Goal: Task Accomplishment & Management: Use online tool/utility

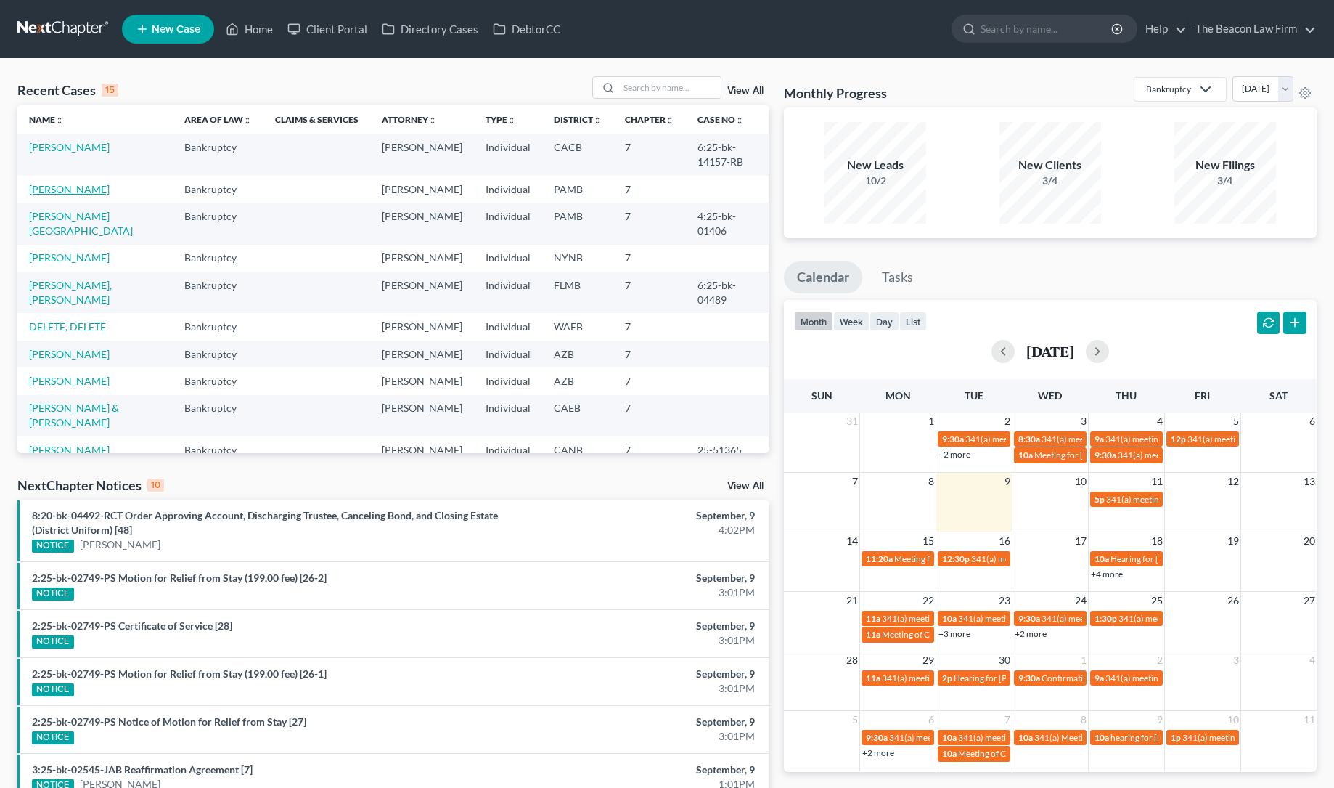
click at [75, 188] on link "[PERSON_NAME]" at bounding box center [69, 189] width 81 height 12
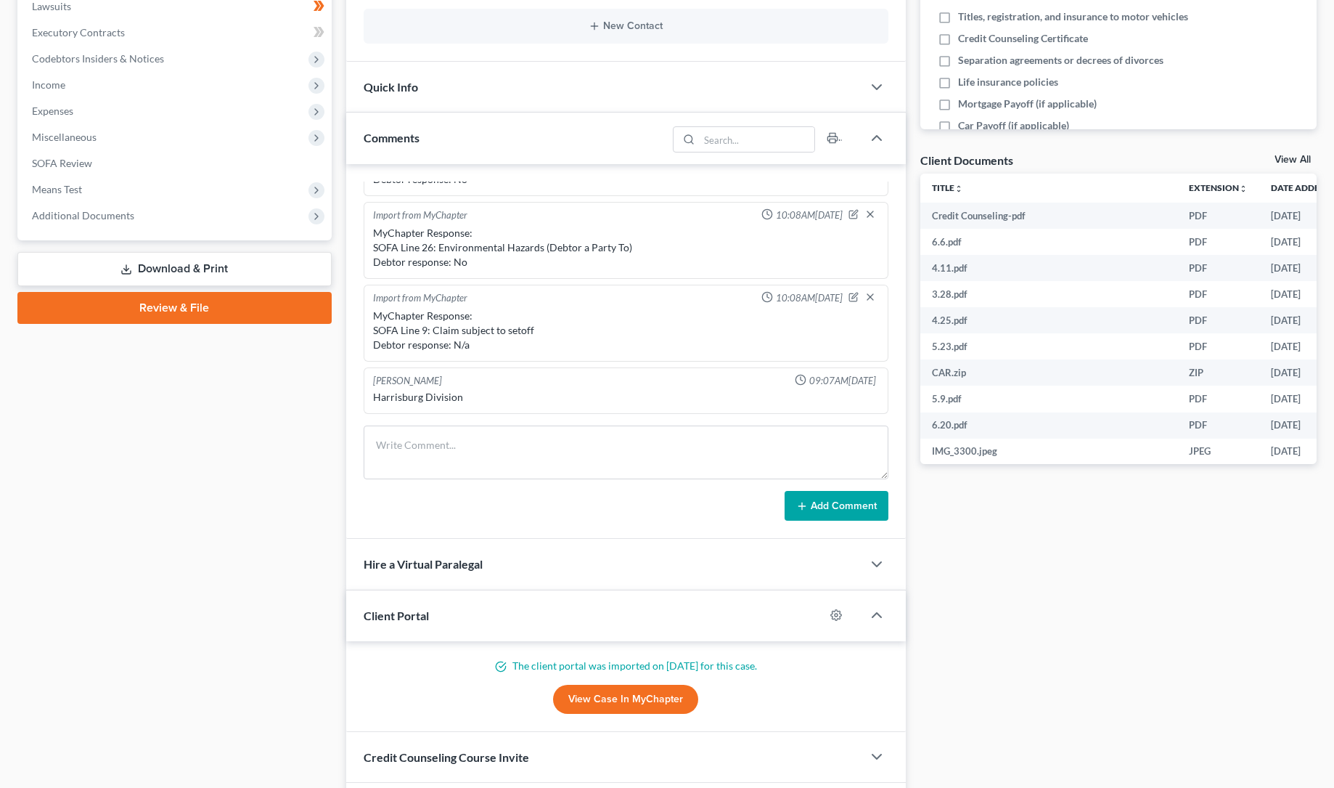
scroll to position [393, 0]
click at [94, 215] on span "Additional Documents" at bounding box center [83, 215] width 102 height 12
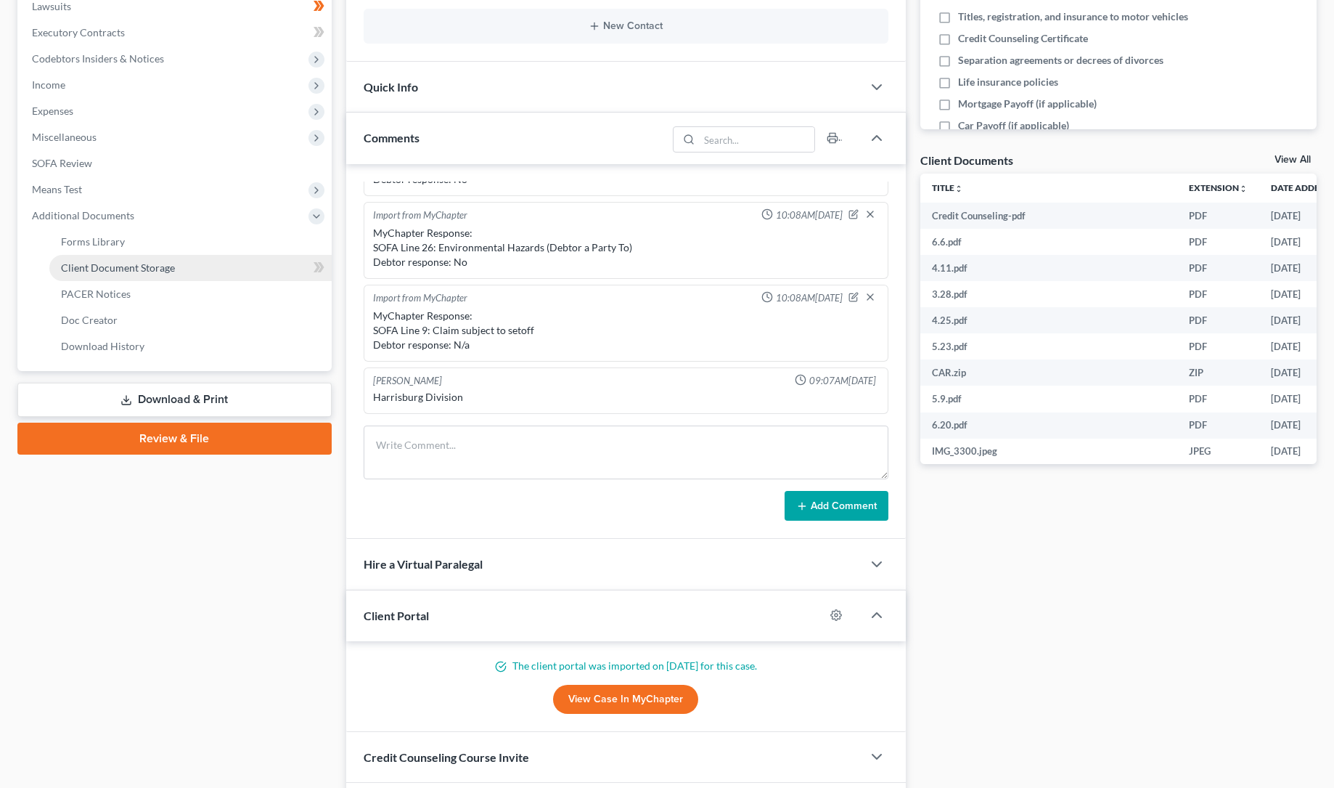
click at [128, 265] on span "Client Document Storage" at bounding box center [118, 267] width 114 height 12
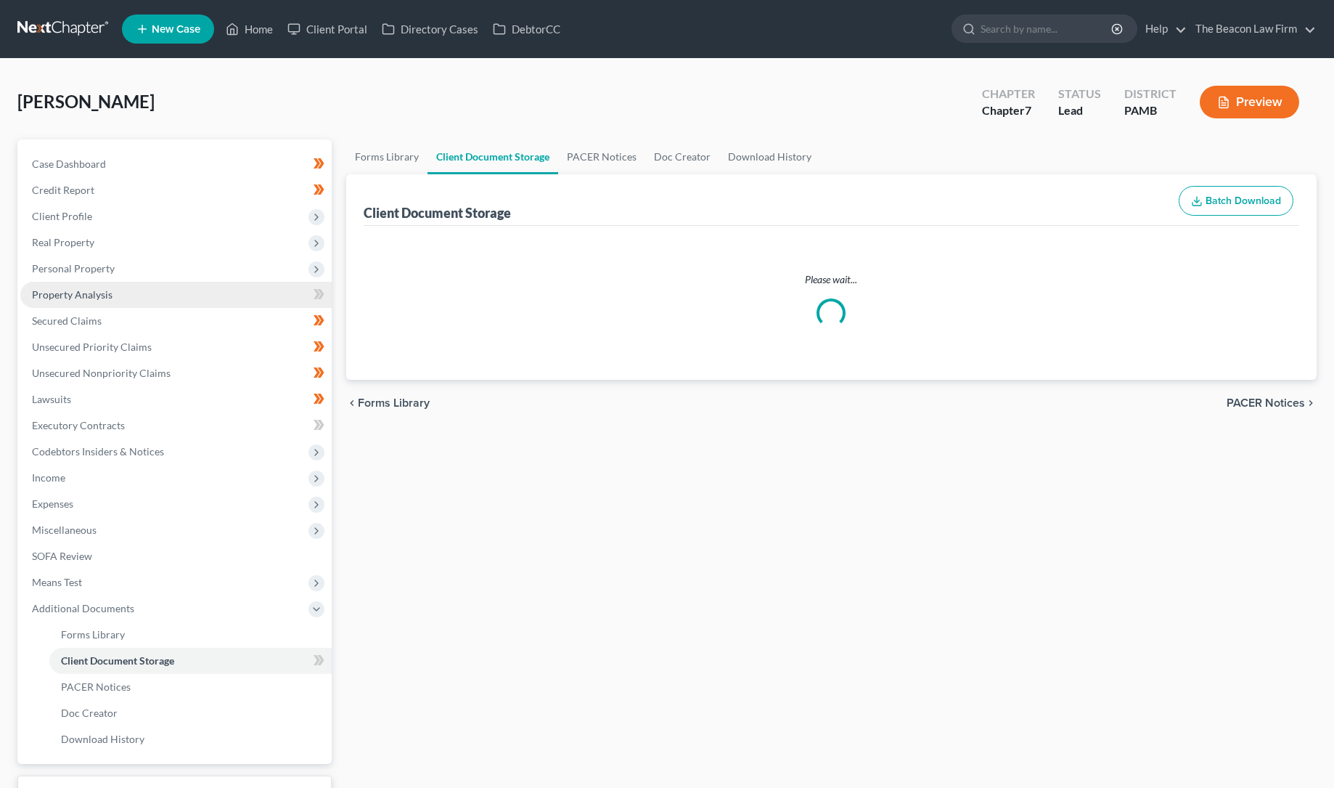
select select "0"
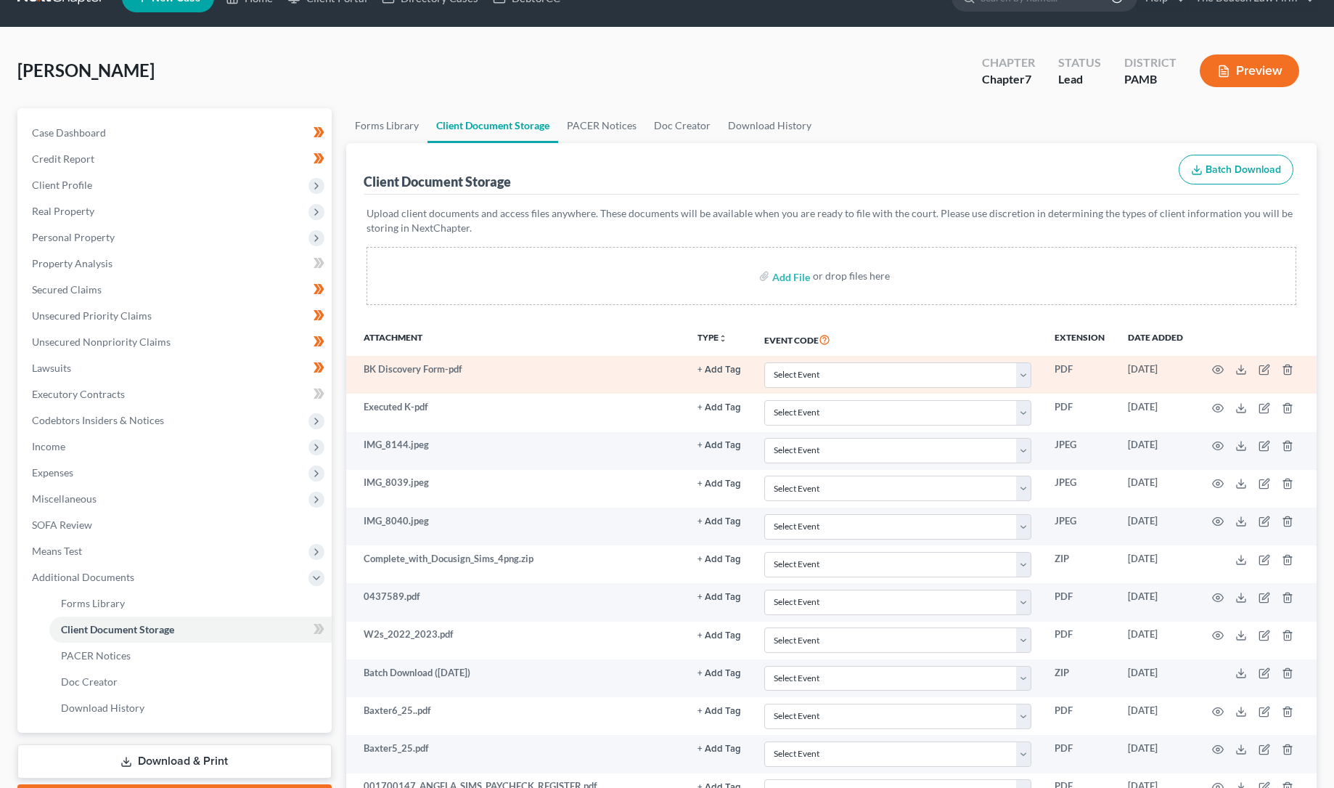
scroll to position [30, 0]
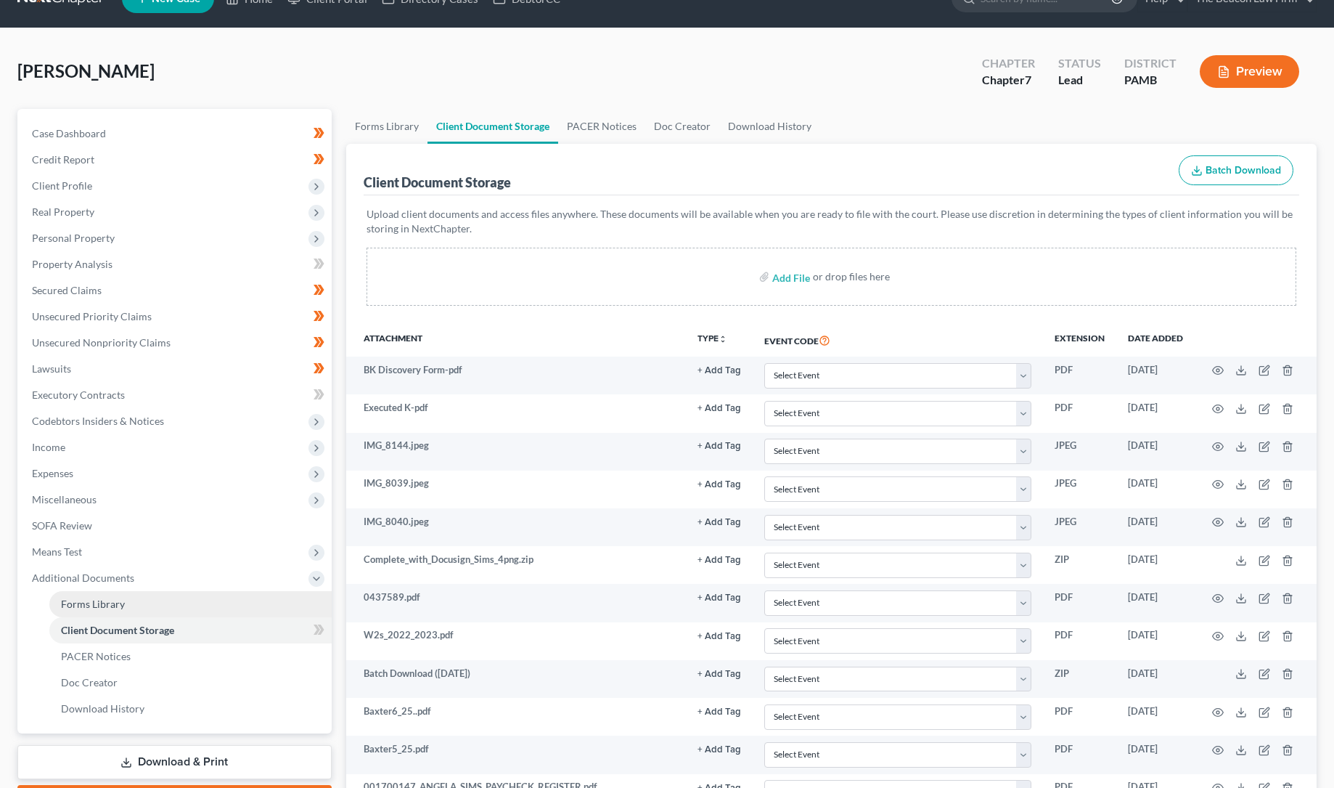
click at [95, 603] on span "Forms Library" at bounding box center [93, 603] width 64 height 12
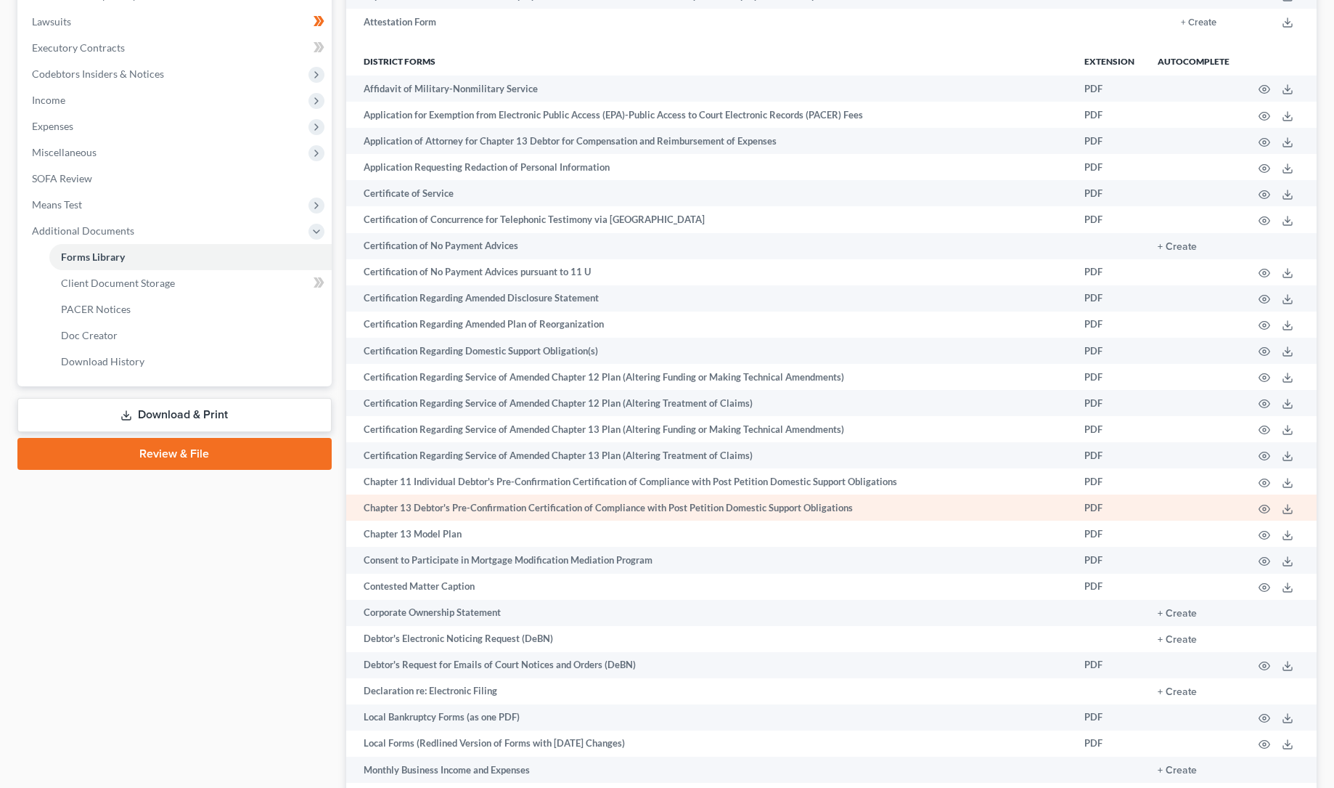
scroll to position [379, 0]
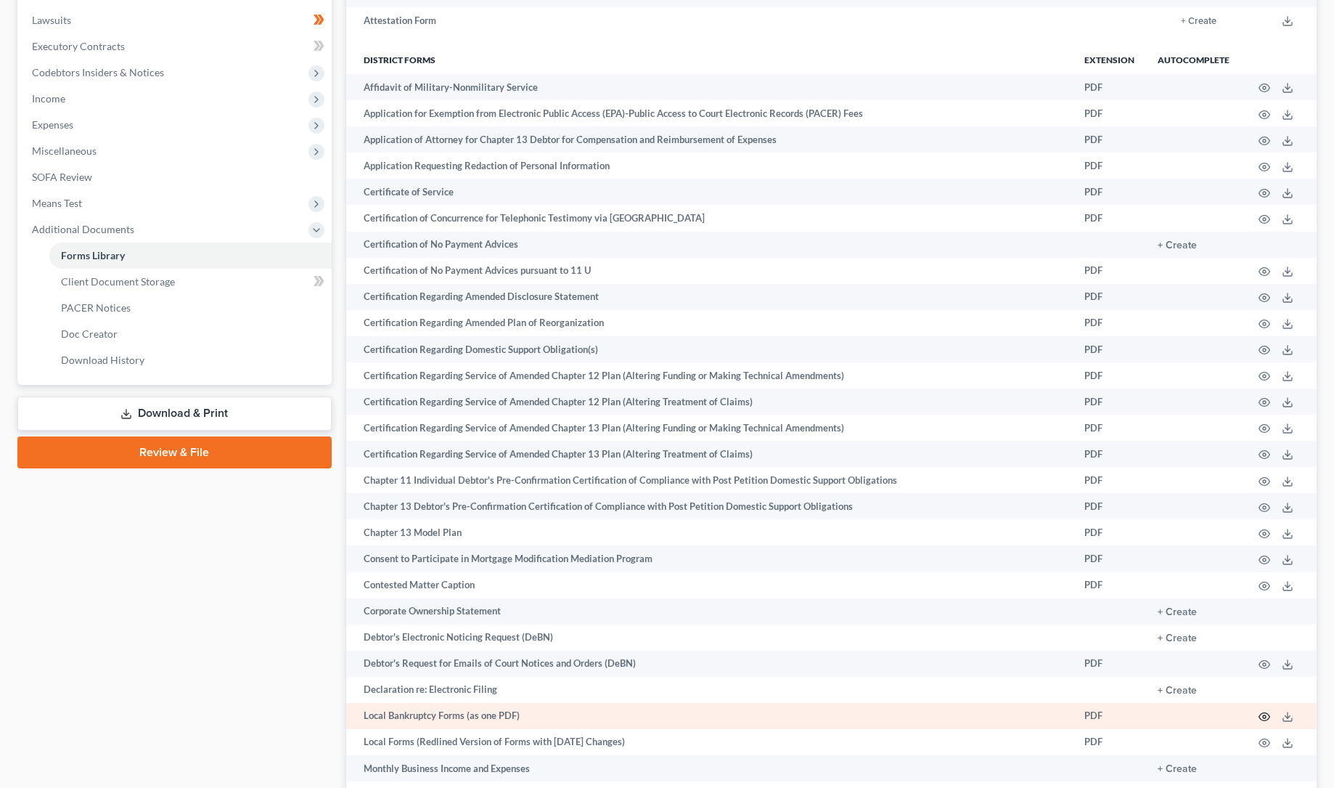
click at [1265, 715] on circle "button" at bounding box center [1264, 716] width 3 height 3
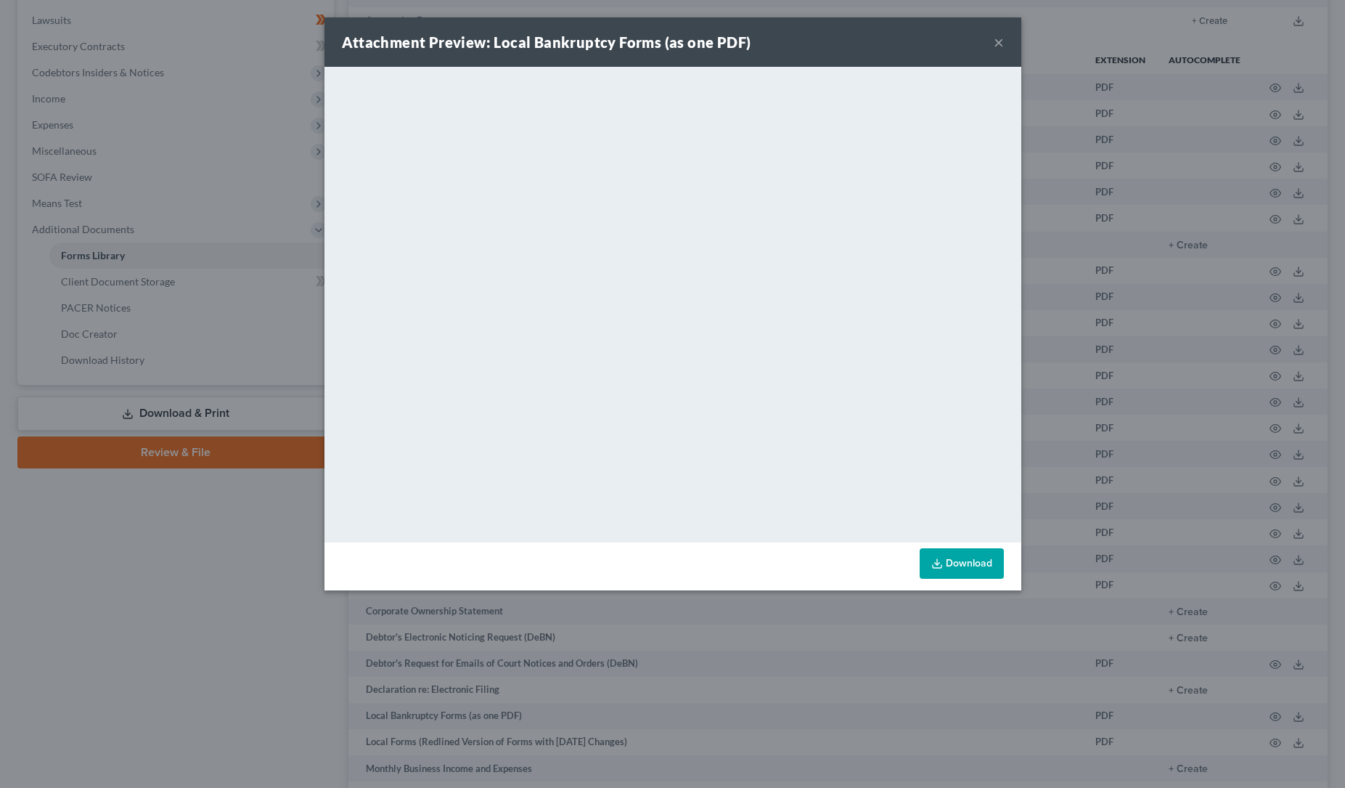
click at [1001, 40] on button "×" at bounding box center [999, 41] width 10 height 17
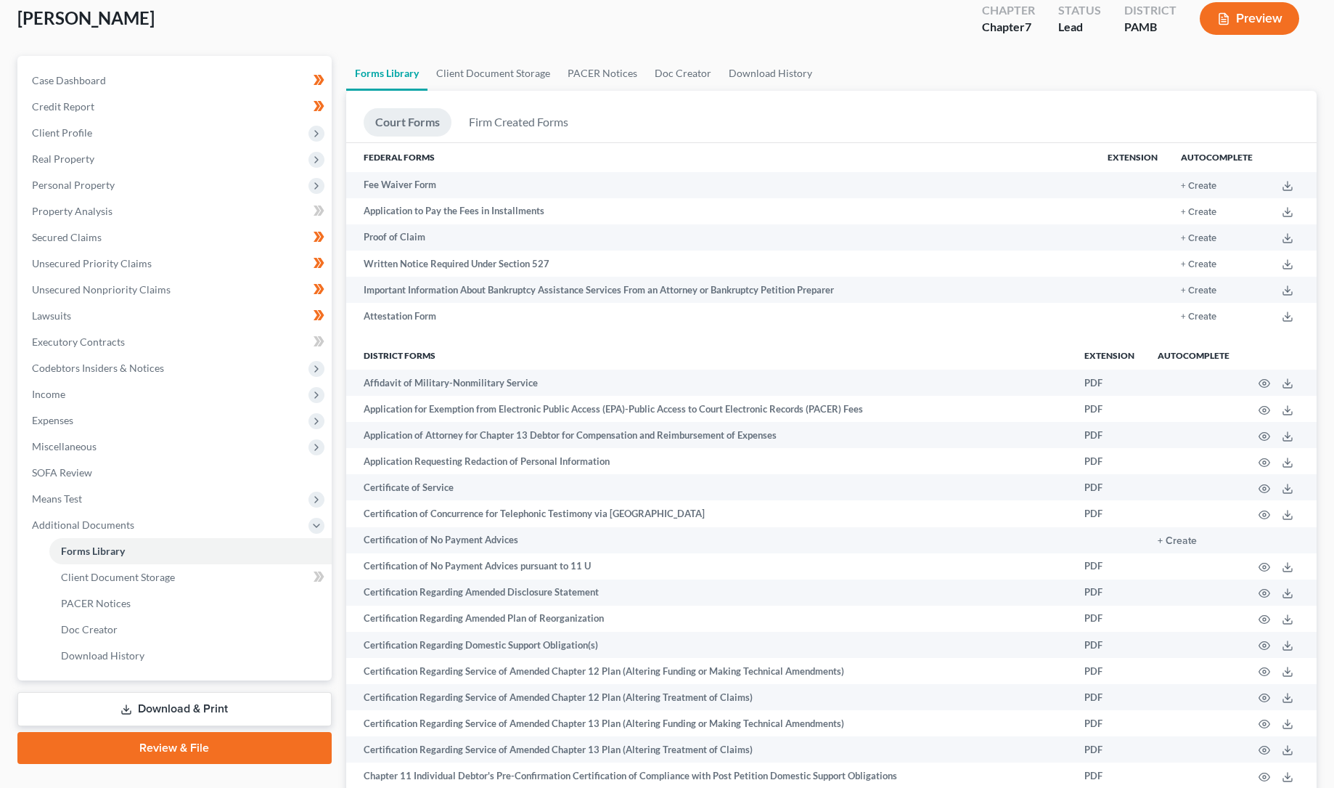
scroll to position [73, 0]
